Goal: Task Accomplishment & Management: Manage account settings

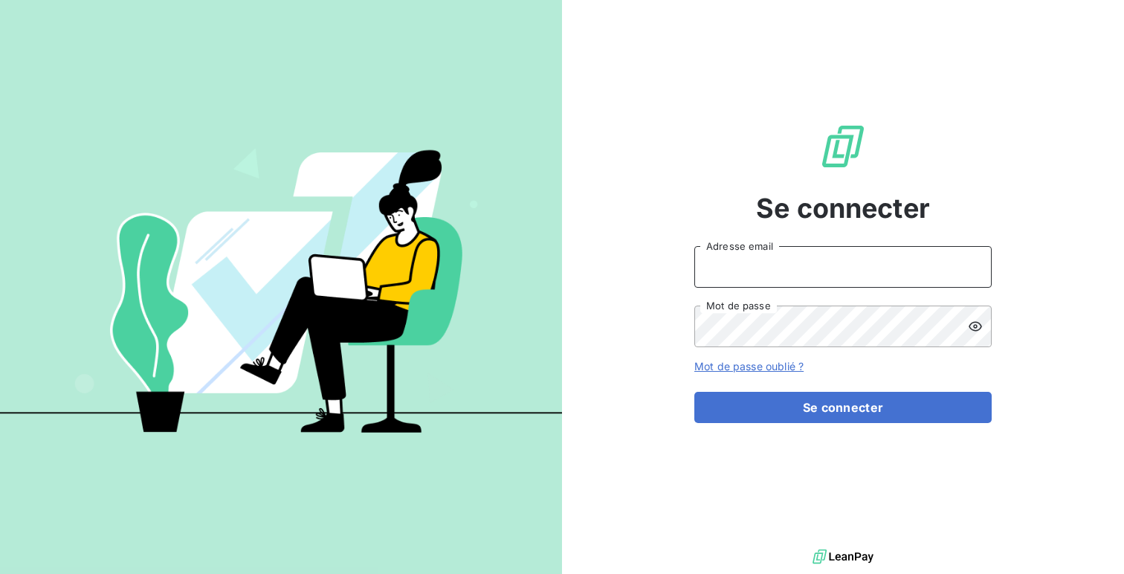
click at [815, 275] on input "Adresse email" at bounding box center [842, 267] width 297 height 42
type input "admin@a2pconnexiongestion"
click at [694, 392] on button "Se connecter" at bounding box center [842, 407] width 297 height 31
click at [988, 327] on div at bounding box center [979, 326] width 24 height 42
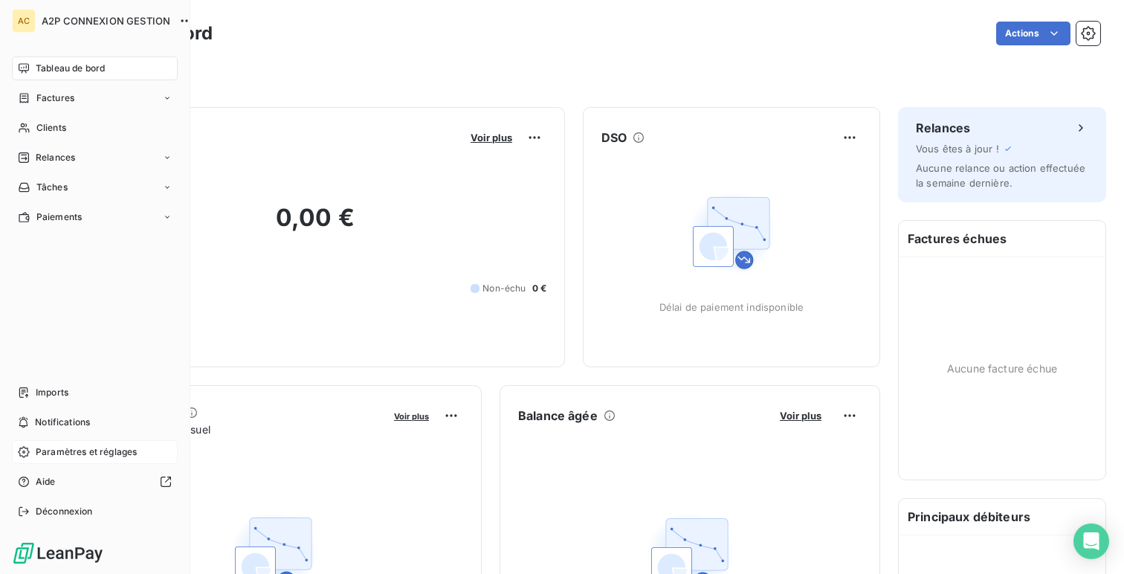
click at [83, 445] on span "Paramètres et réglages" at bounding box center [86, 451] width 101 height 13
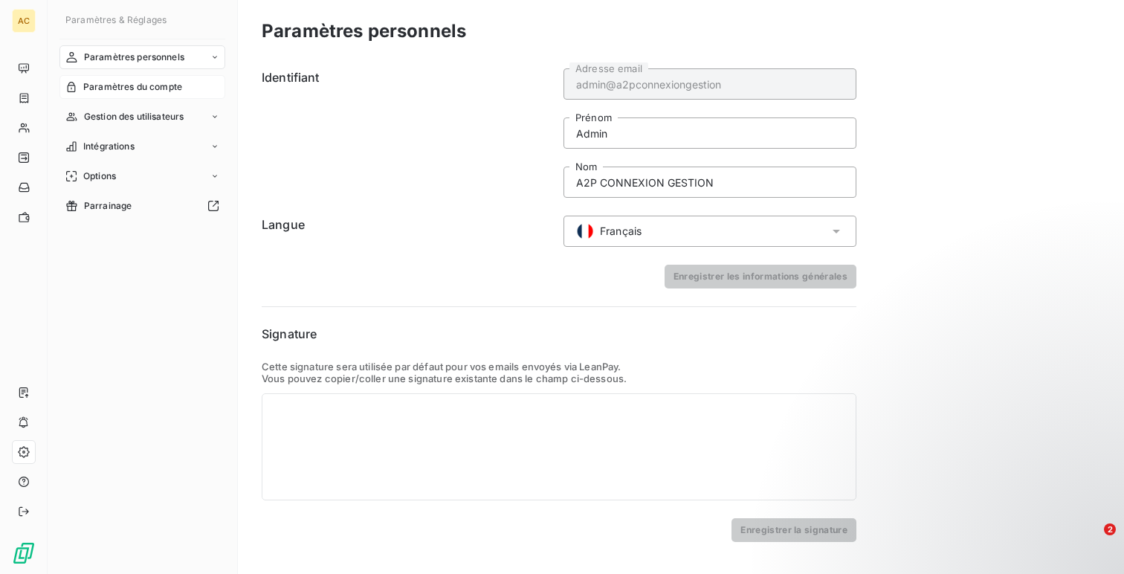
click at [132, 86] on span "Paramètres du compte" at bounding box center [132, 86] width 99 height 13
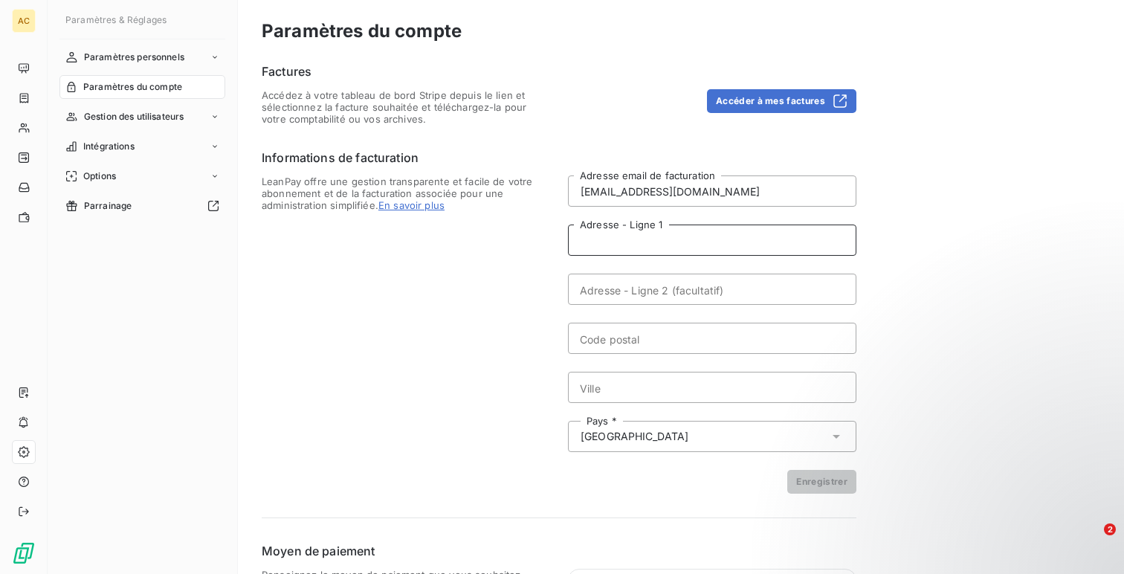
click at [664, 228] on input "Adresse - Ligne 1" at bounding box center [712, 239] width 288 height 31
paste input "ZA DE PINET"
type input "ZA DE PINET"
click at [677, 270] on form "comptabilite@a2p-ascenseur.com Adresse email de facturation ZA DE PINET Adresse…" at bounding box center [712, 334] width 288 height 318
click at [641, 289] on input "Adresse - Ligne 2 (facultatif)" at bounding box center [712, 288] width 288 height 31
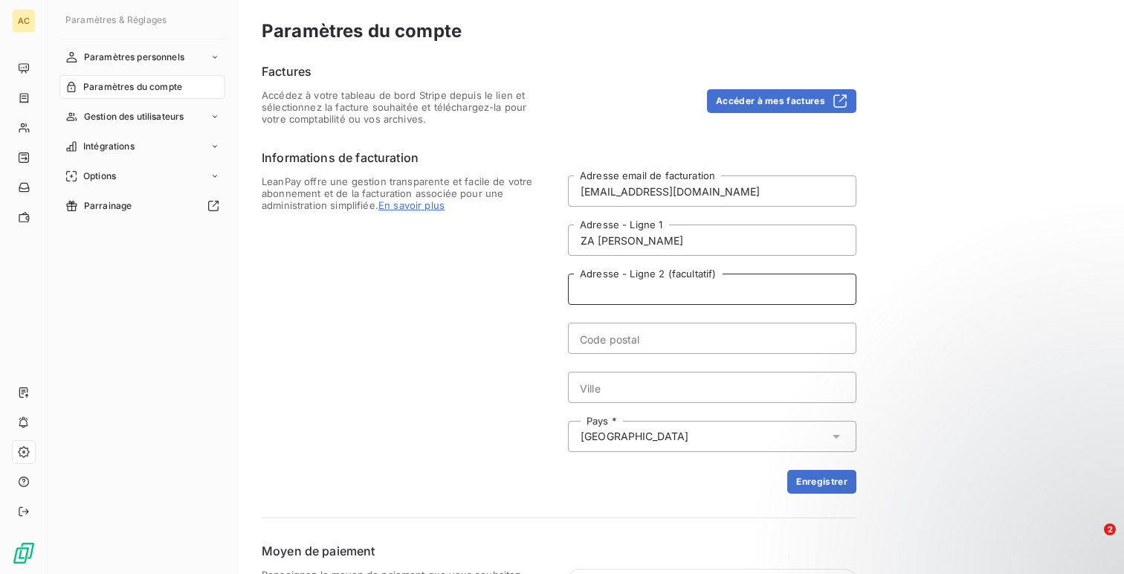
paste input "IMP DE CASTELVIEL"
type input "IMP DE CASTELVIEL"
click at [668, 349] on input "Code postal" at bounding box center [712, 337] width 288 height 31
paste input "31180"
type input "31180"
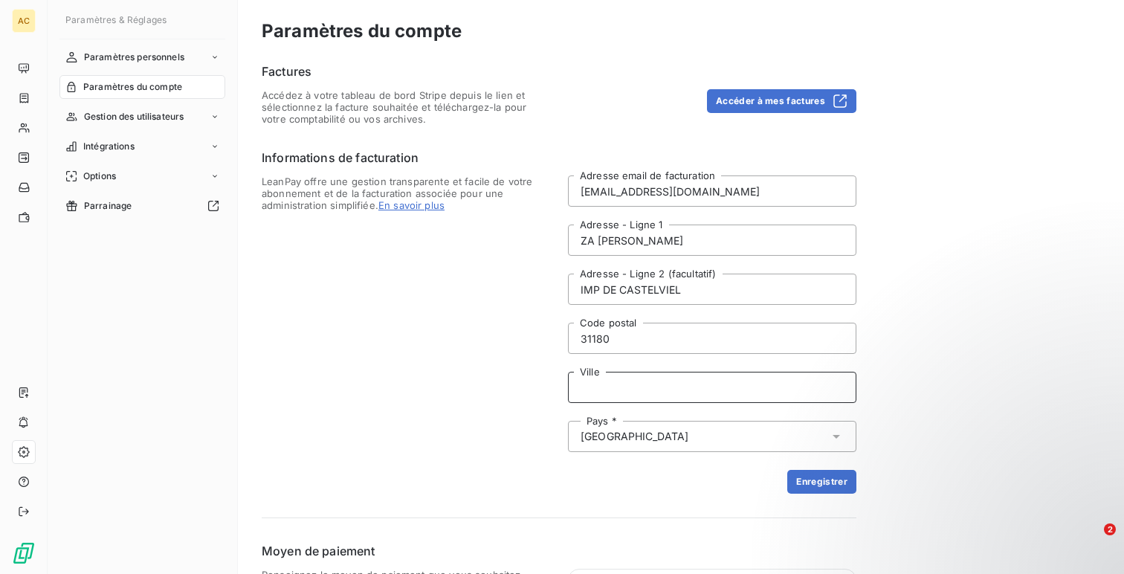
click at [640, 377] on input "Ville" at bounding box center [712, 387] width 288 height 31
paste input "ROUFFIAC-TOLOSAN"
type input "ROUFFIAC-TOLOSAN"
click at [797, 490] on button "Enregistrer" at bounding box center [821, 482] width 69 height 24
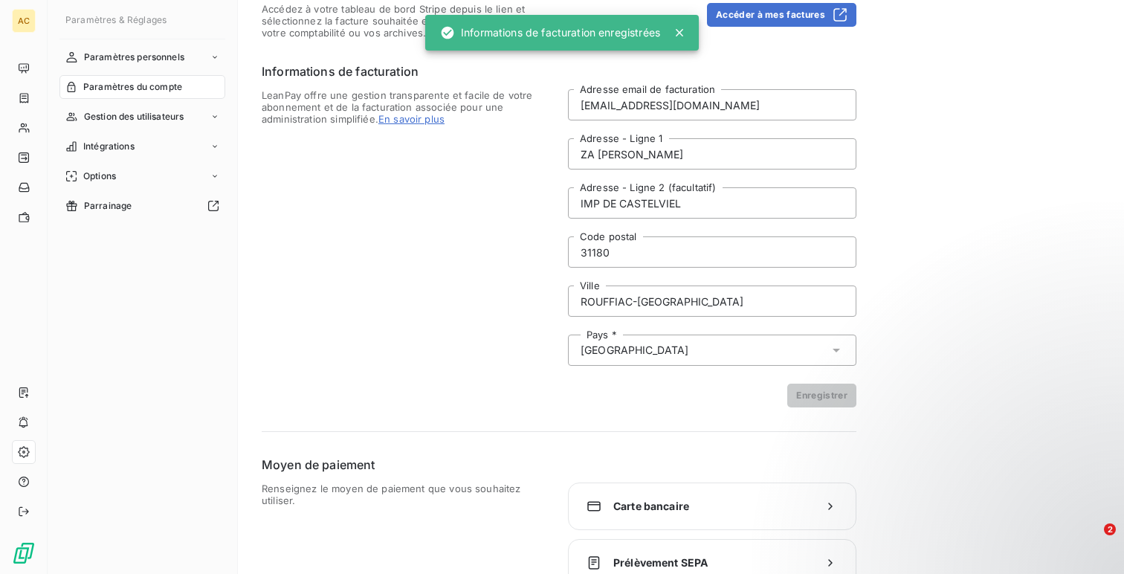
scroll to position [117, 0]
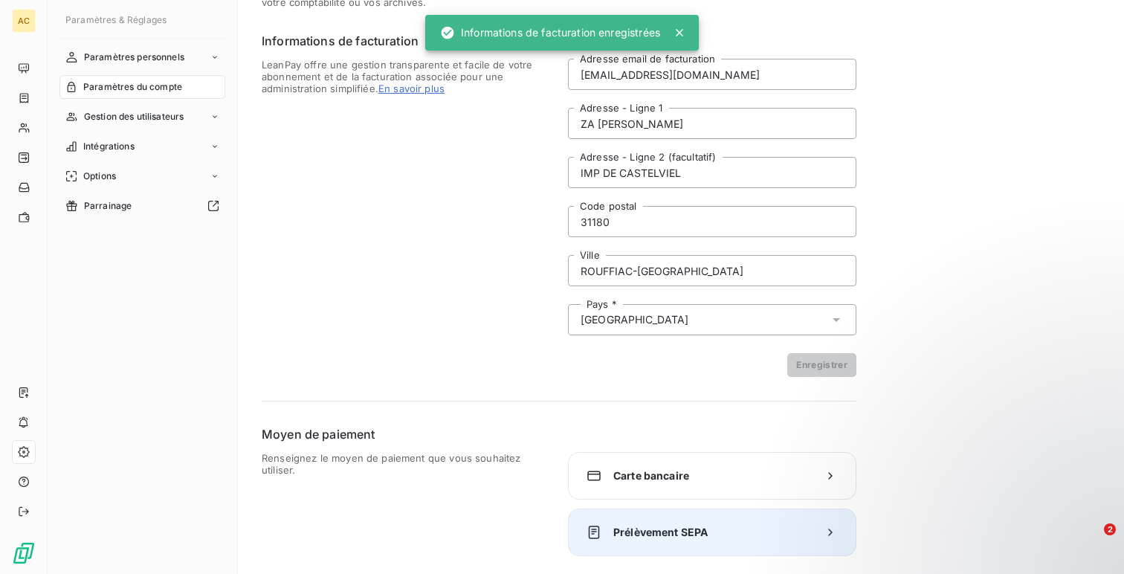
click at [639, 539] on span "Prélèvement SEPA" at bounding box center [712, 532] width 198 height 15
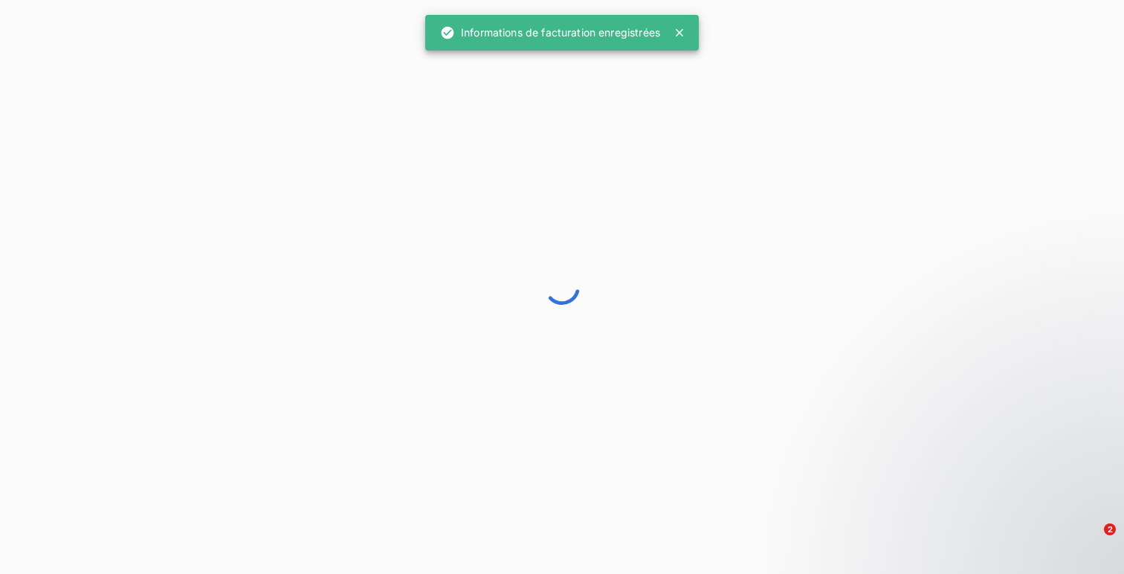
scroll to position [36, 0]
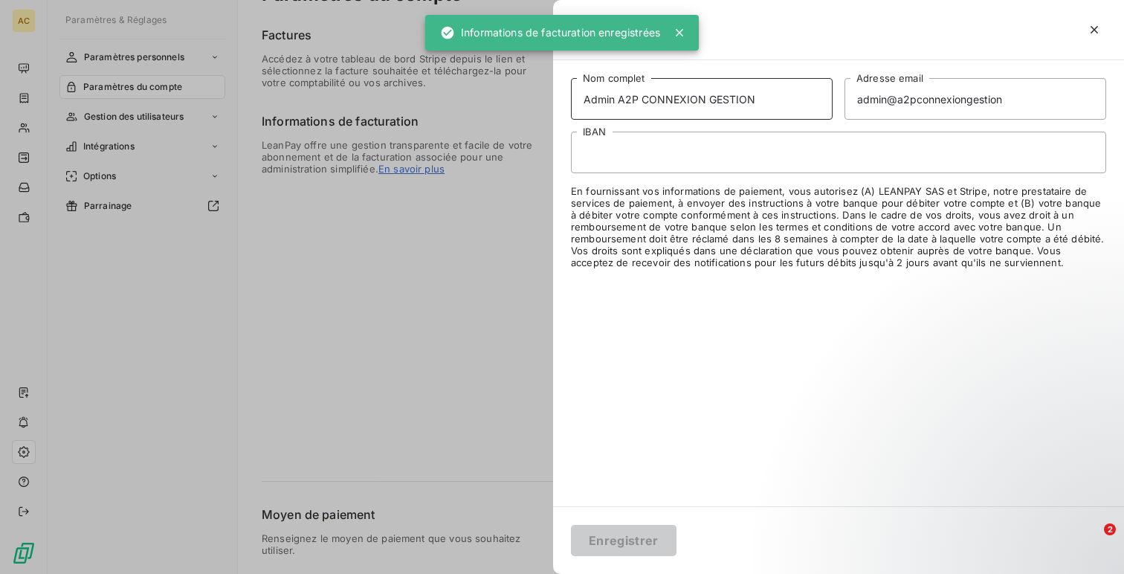
click at [600, 102] on input "Admin A2P CONNEXION GESTION" at bounding box center [702, 99] width 262 height 42
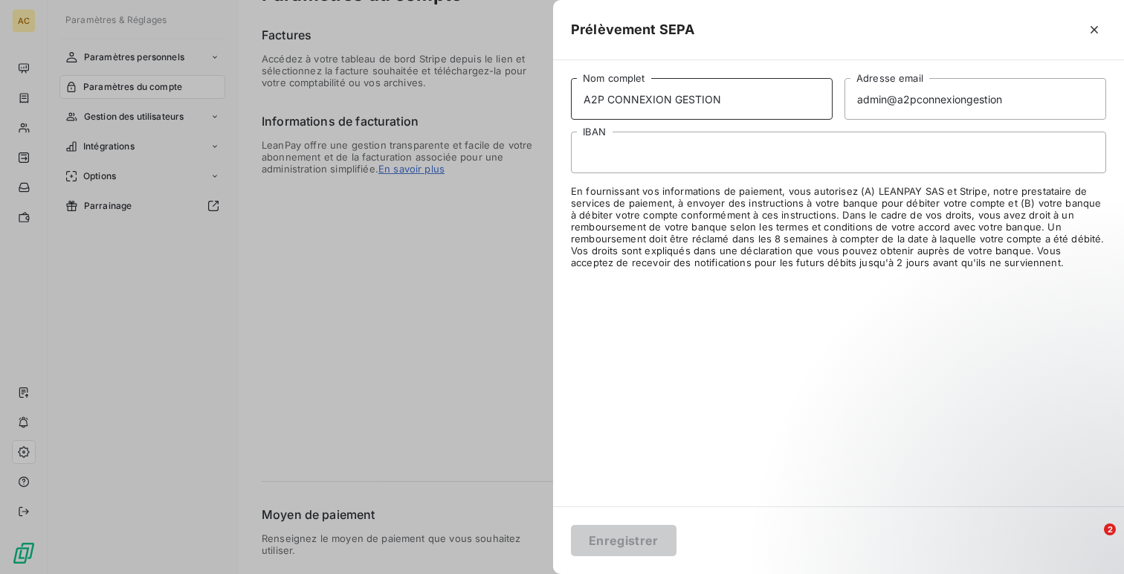
click at [643, 97] on input "A2P CONNEXION GESTION" at bounding box center [702, 99] width 262 height 42
click at [639, 97] on input "A2P GESTION" at bounding box center [702, 99] width 262 height 42
click at [639, 97] on input "A2P GESTON" at bounding box center [702, 99] width 262 height 42
click at [639, 97] on input "A2P GESTN" at bounding box center [702, 99] width 262 height 42
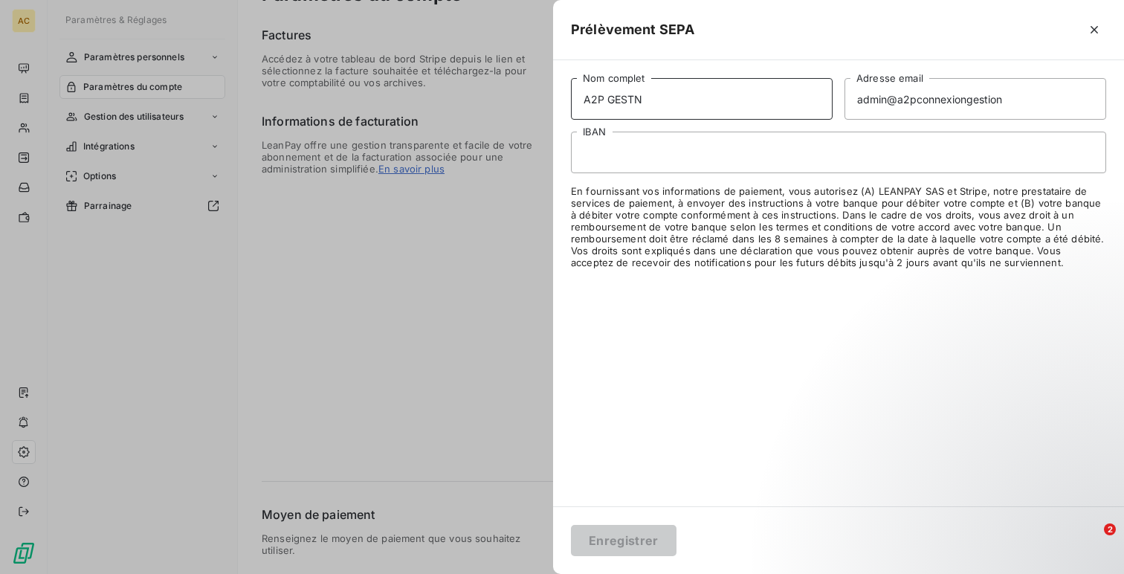
click at [639, 97] on input "A2P GESTN" at bounding box center [702, 99] width 262 height 42
click at [584, 96] on input "A2P" at bounding box center [702, 99] width 262 height 42
type input "SAS A2P"
click at [883, 108] on input "admin@a2pconnexiongestion" at bounding box center [975, 99] width 262 height 42
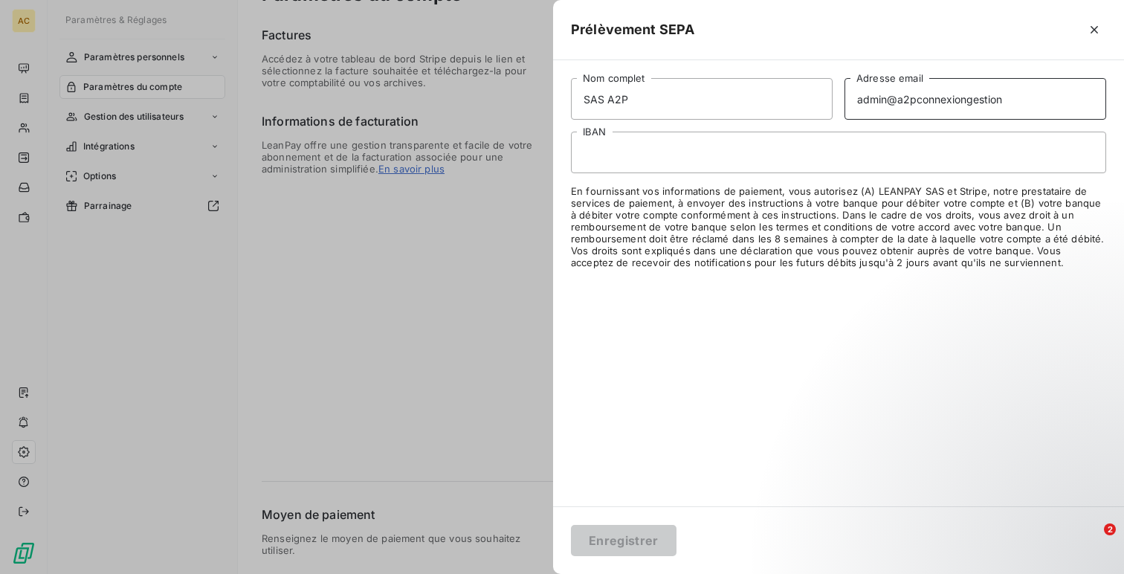
click at [883, 108] on input "admin@a2pconnexiongestion" at bounding box center [975, 99] width 262 height 42
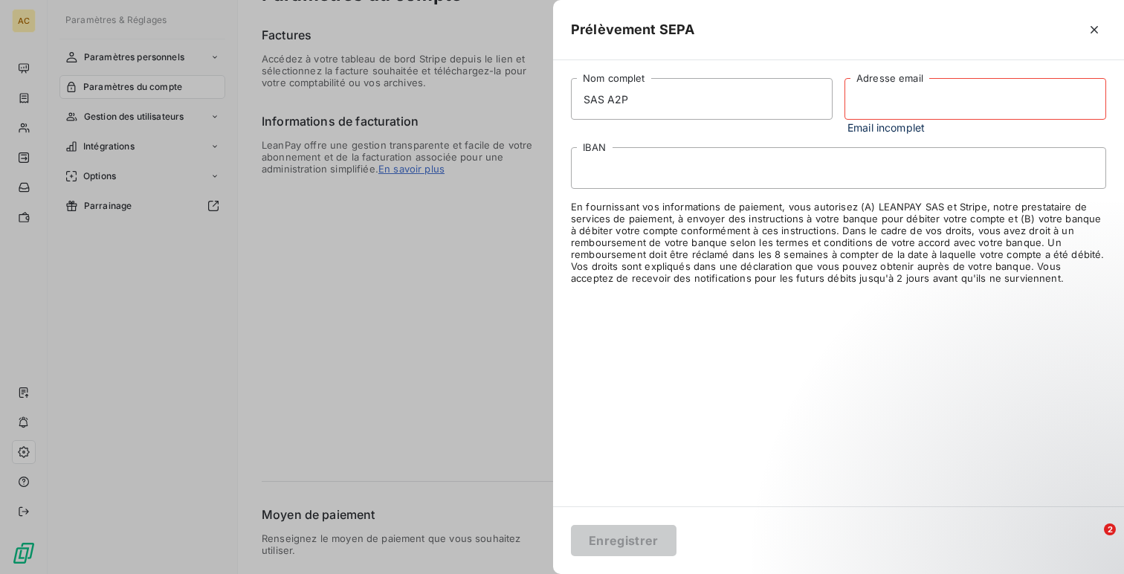
paste input "comptabilite@a2p-ascenseur.com"
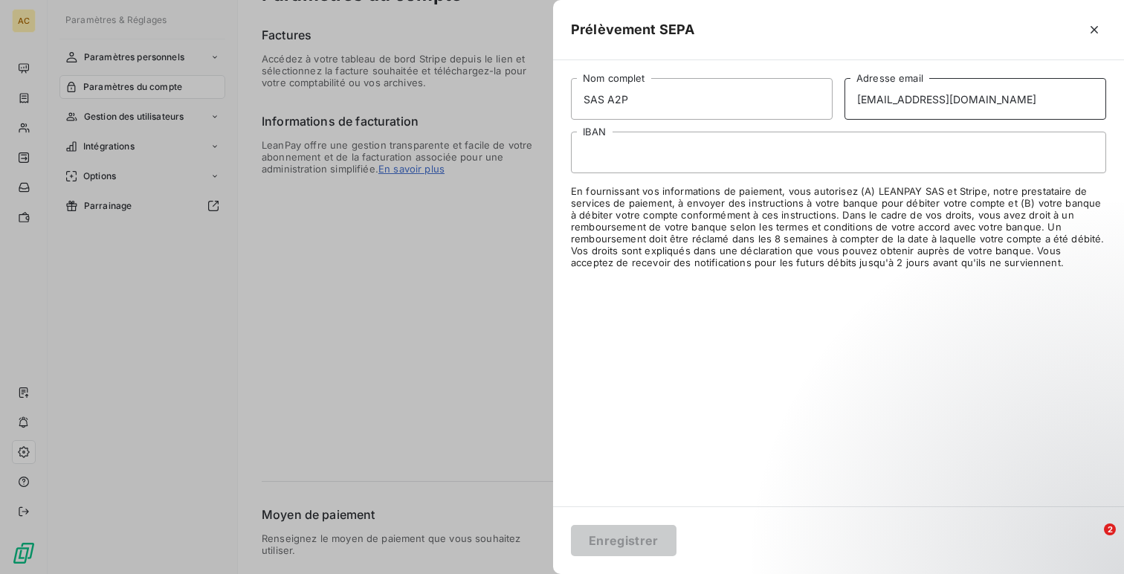
type input "comptabilite@a2p-ascenseur.com"
click at [619, 545] on button "Enregistrer" at bounding box center [624, 540] width 106 height 31
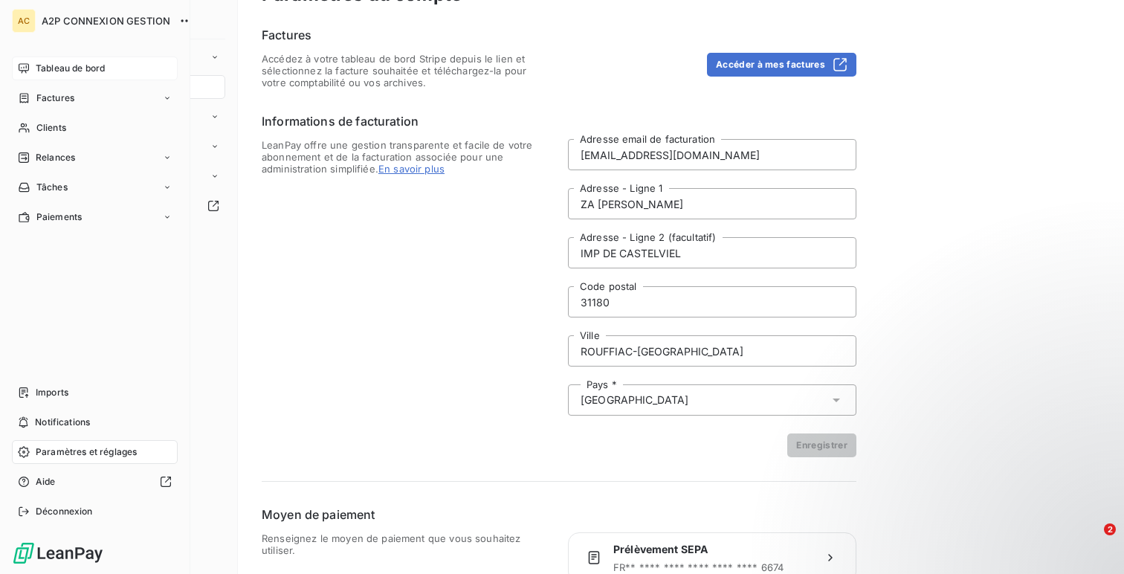
click at [41, 66] on span "Tableau de bord" at bounding box center [70, 68] width 69 height 13
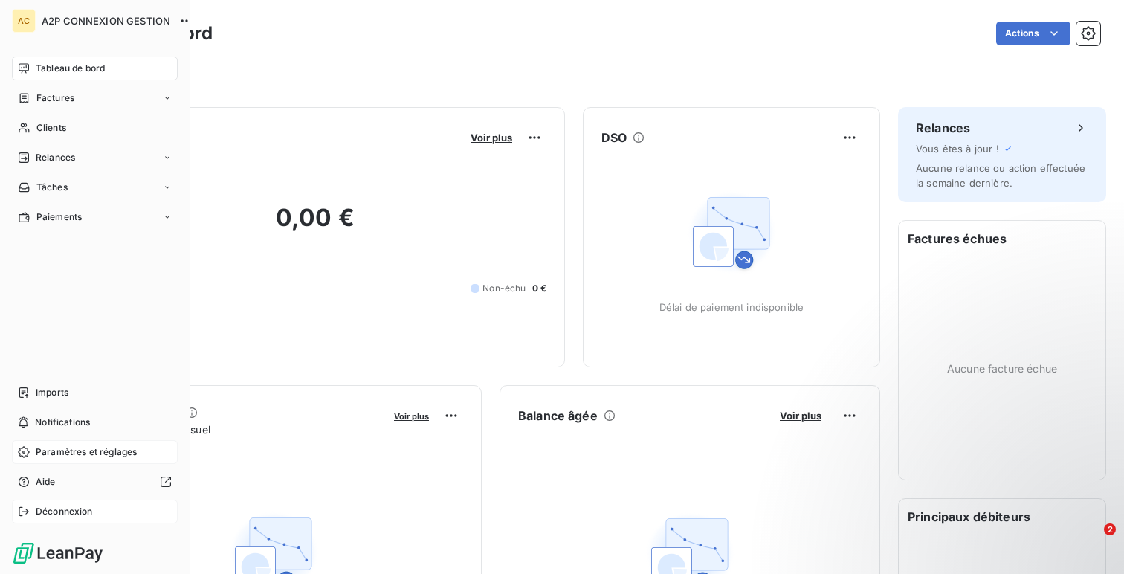
click at [65, 514] on span "Déconnexion" at bounding box center [64, 511] width 57 height 13
